Goal: Navigation & Orientation: Find specific page/section

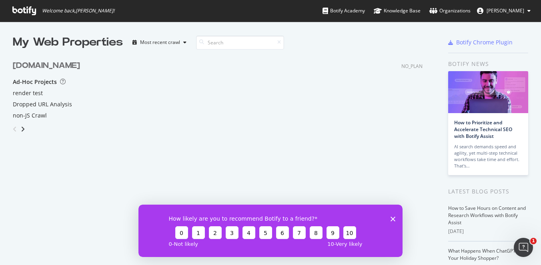
click at [508, 11] on span "[PERSON_NAME]" at bounding box center [506, 10] width 38 height 7
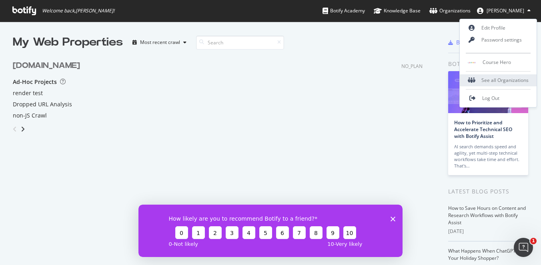
click at [502, 80] on div "See all Organizations" at bounding box center [498, 80] width 77 height 12
